Goal: Obtain resource: Download file/media

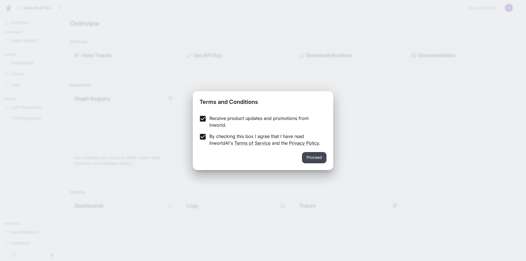
click at [315, 155] on button "Proceed" at bounding box center [314, 157] width 24 height 11
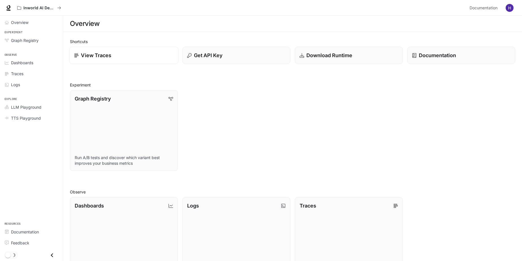
click at [101, 57] on p "View Traces" at bounding box center [96, 56] width 30 height 8
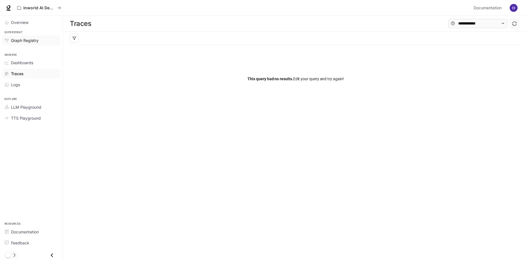
click at [26, 41] on span "Graph Registry" at bounding box center [25, 40] width 28 height 6
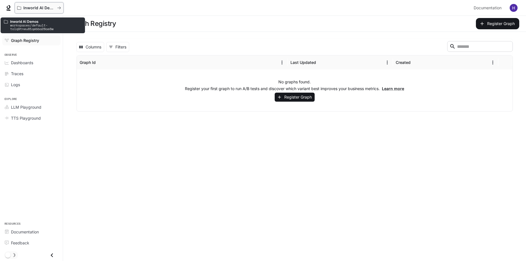
click at [31, 7] on p "Inworld AI Demos" at bounding box center [39, 8] width 32 height 5
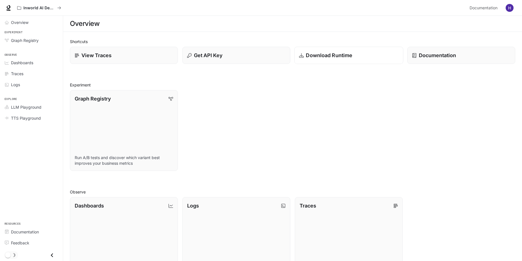
click at [316, 59] on p "Download Runtime" at bounding box center [329, 56] width 46 height 8
